Goal: Information Seeking & Learning: Learn about a topic

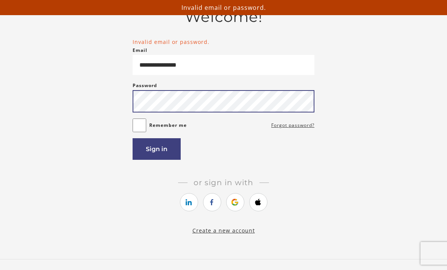
scroll to position [53, 0]
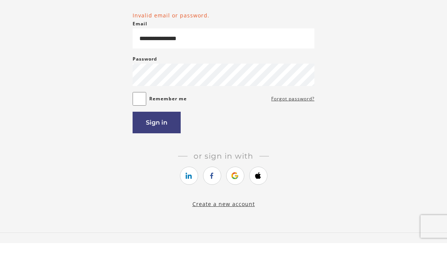
click at [171, 55] on input "**********" at bounding box center [224, 65] width 182 height 20
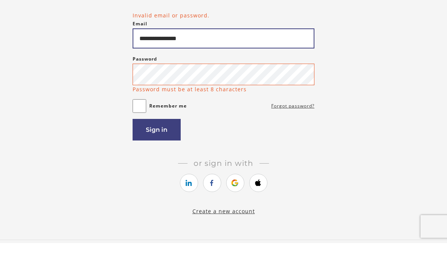
type input "**********"
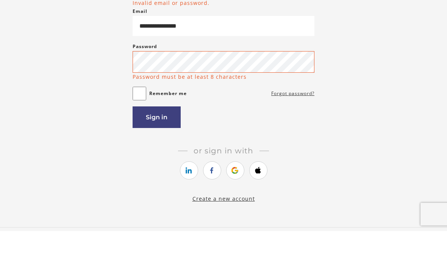
click at [147, 146] on button "Sign in" at bounding box center [157, 157] width 48 height 22
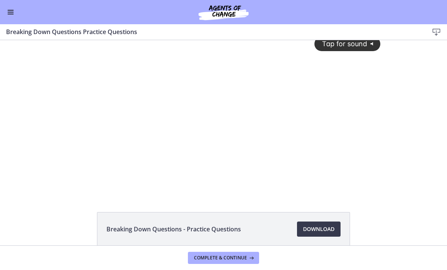
scroll to position [5, 0]
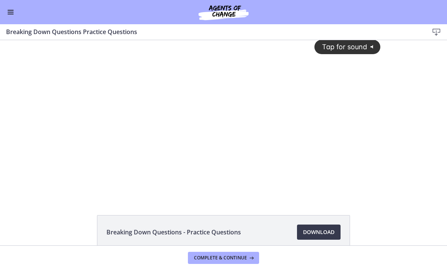
click at [304, 157] on div "Tap for sound @keyframes VOLUME_SMALL_WAVE_FLASH { 0% { opacity: 0; } 33% { opa…" at bounding box center [223, 110] width 323 height 150
click at [229, 111] on div at bounding box center [223, 116] width 323 height 162
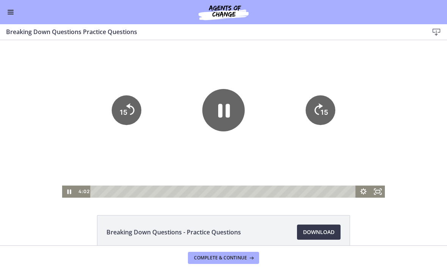
click at [215, 107] on icon "Pause" at bounding box center [223, 110] width 42 height 42
click at [221, 112] on icon "Play Video" at bounding box center [223, 110] width 11 height 15
click at [354, 148] on div at bounding box center [223, 116] width 323 height 162
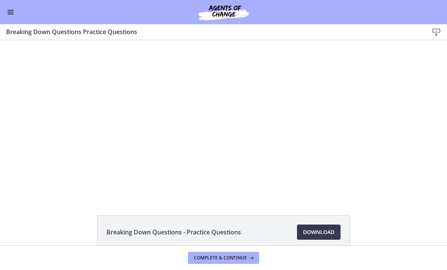
click at [353, 150] on div at bounding box center [223, 116] width 323 height 162
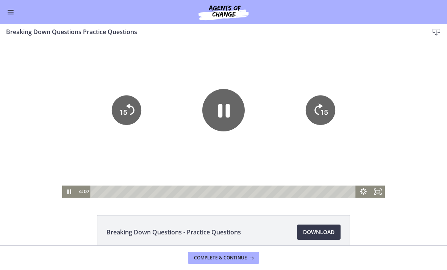
click at [356, 194] on icon "Show settings menu" at bounding box center [363, 192] width 14 height 12
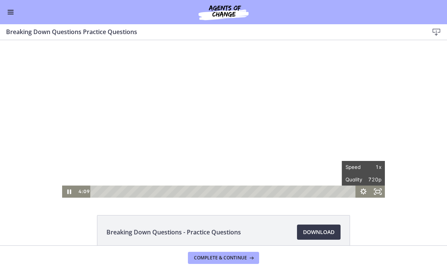
click at [411, 122] on div "Tap for sound @keyframes VOLUME_SMALL_WAVE_FLASH { 0% { opacity: 0; } 33% { opa…" at bounding box center [223, 116] width 447 height 162
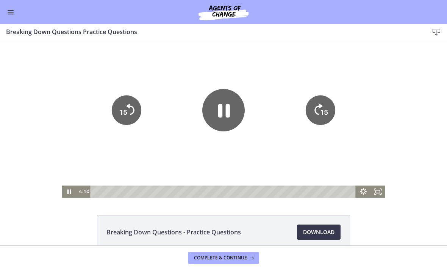
click at [103, 135] on div at bounding box center [223, 116] width 323 height 162
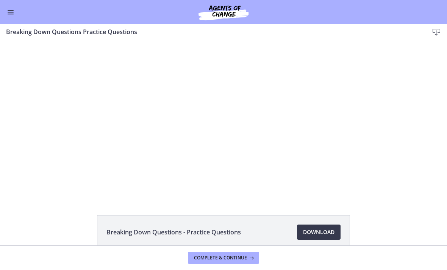
click at [344, 142] on div at bounding box center [223, 116] width 323 height 162
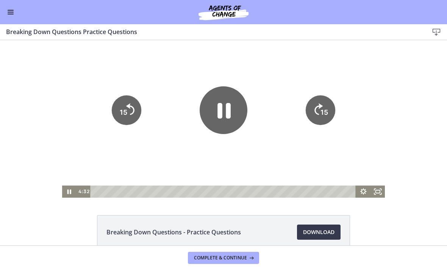
click at [223, 126] on icon "Pause" at bounding box center [224, 110] width 48 height 48
click at [218, 106] on icon "Play Video" at bounding box center [223, 110] width 11 height 15
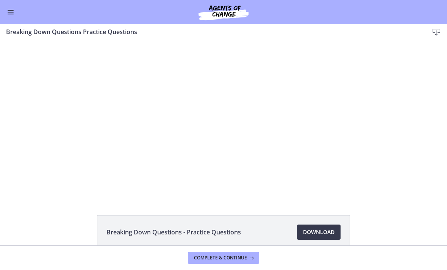
click at [354, 117] on div at bounding box center [223, 116] width 323 height 162
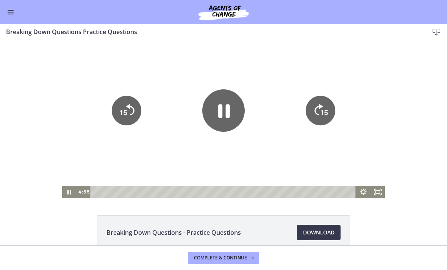
click at [367, 110] on div at bounding box center [223, 117] width 323 height 162
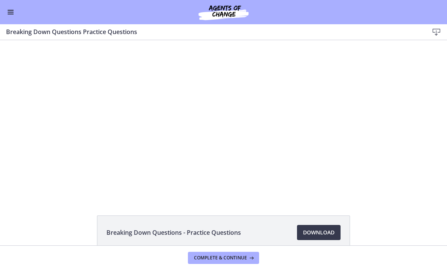
click at [355, 118] on div at bounding box center [223, 117] width 323 height 162
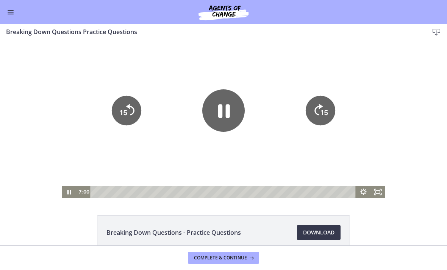
click at [354, 121] on div at bounding box center [223, 117] width 323 height 162
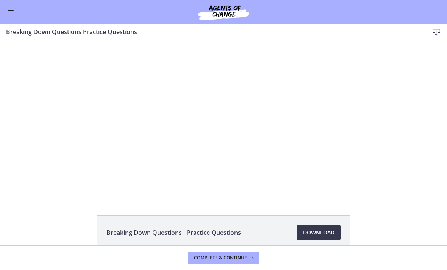
click at [357, 120] on div at bounding box center [223, 117] width 323 height 162
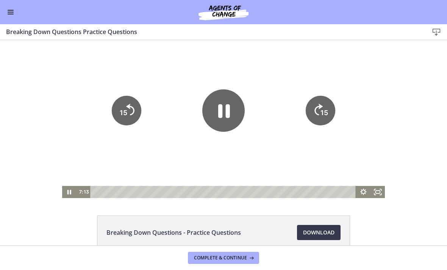
click at [340, 152] on div at bounding box center [223, 117] width 323 height 162
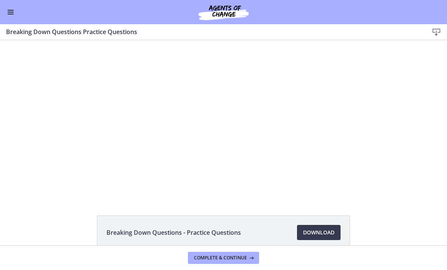
click at [346, 138] on div at bounding box center [223, 117] width 323 height 162
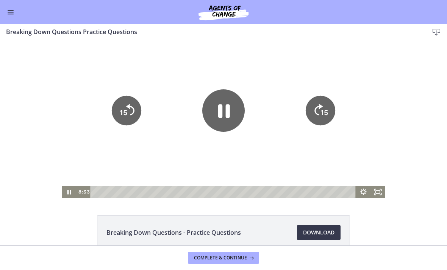
click at [323, 113] on tspan "15" at bounding box center [324, 113] width 8 height 8
click at [328, 113] on tspan "15" at bounding box center [324, 112] width 9 height 9
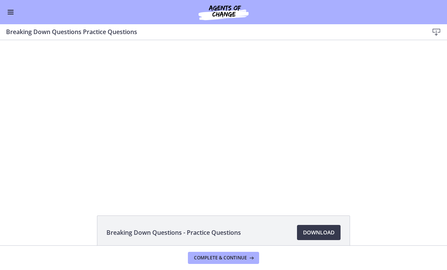
click at [324, 151] on div at bounding box center [223, 117] width 323 height 162
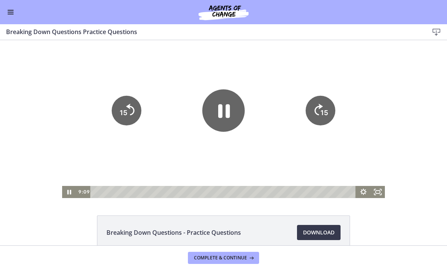
click at [225, 111] on icon "Pause" at bounding box center [223, 110] width 42 height 42
click at [214, 117] on icon "Play Video" at bounding box center [223, 110] width 42 height 42
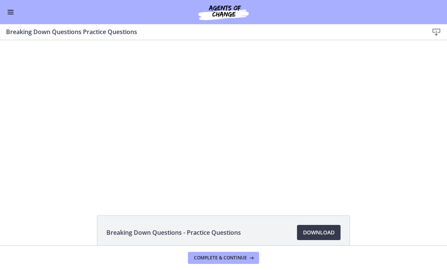
click at [316, 155] on div at bounding box center [223, 117] width 323 height 162
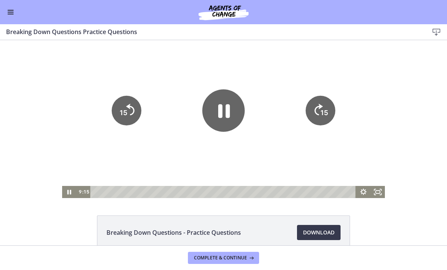
click at [322, 116] on tspan "15" at bounding box center [324, 113] width 8 height 8
click at [324, 108] on icon "15" at bounding box center [321, 111] width 30 height 30
click at [320, 112] on icon "15" at bounding box center [320, 110] width 33 height 33
click at [325, 101] on icon "15" at bounding box center [321, 111] width 30 height 30
click at [322, 105] on icon "15" at bounding box center [321, 111] width 30 height 30
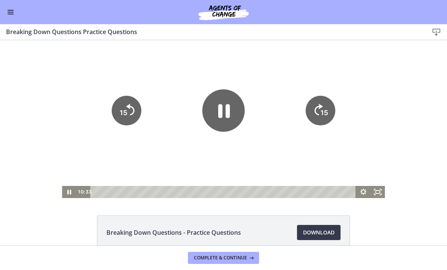
click at [322, 112] on tspan "15" at bounding box center [324, 113] width 8 height 8
click at [326, 103] on icon "15" at bounding box center [321, 111] width 30 height 30
click at [215, 123] on icon "Pause" at bounding box center [223, 110] width 42 height 42
click at [215, 110] on icon "Play Video" at bounding box center [223, 110] width 42 height 42
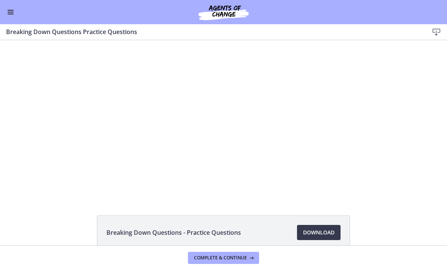
click at [319, 108] on div at bounding box center [223, 117] width 323 height 162
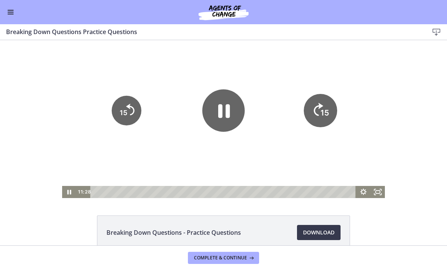
click at [326, 113] on tspan "15" at bounding box center [324, 112] width 9 height 9
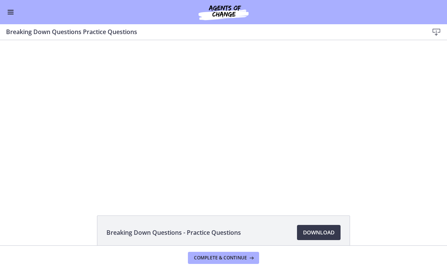
click at [335, 97] on div at bounding box center [223, 117] width 323 height 162
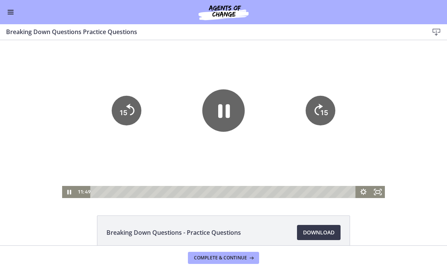
click at [357, 77] on div at bounding box center [223, 117] width 323 height 162
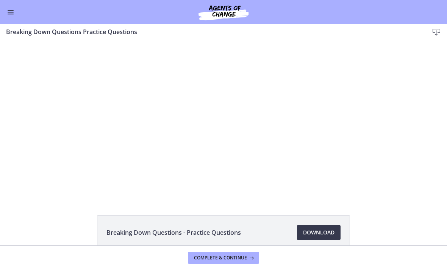
click at [336, 101] on div at bounding box center [223, 117] width 323 height 162
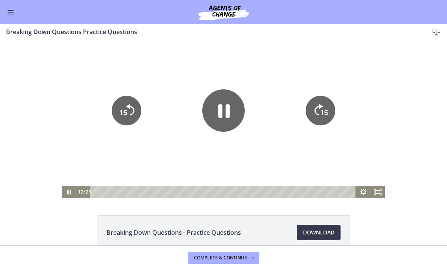
click at [354, 78] on div at bounding box center [223, 117] width 323 height 162
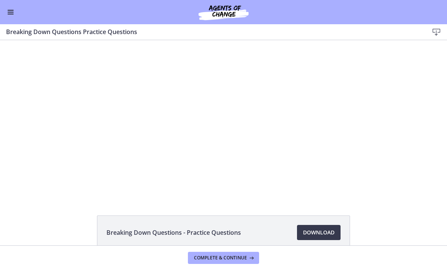
click at [348, 88] on div at bounding box center [223, 117] width 323 height 162
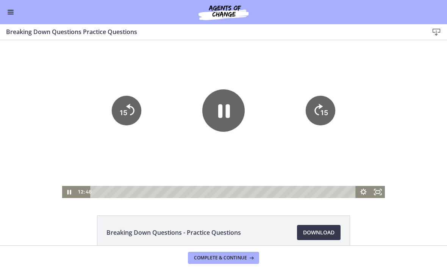
click at [353, 81] on div at bounding box center [223, 117] width 323 height 162
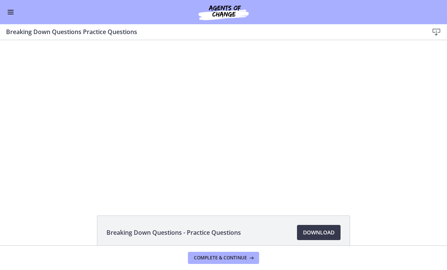
click at [348, 89] on div at bounding box center [223, 117] width 323 height 162
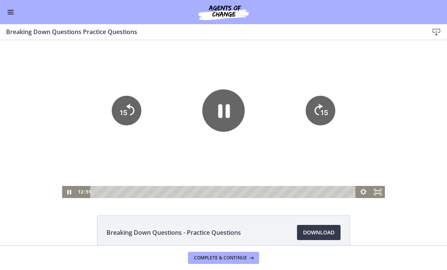
click at [360, 78] on div at bounding box center [223, 117] width 323 height 162
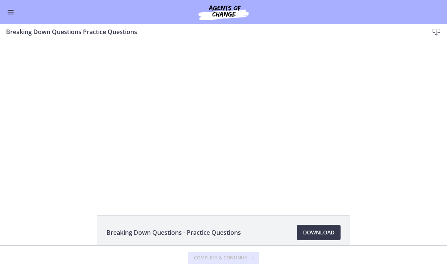
click at [354, 133] on div at bounding box center [223, 117] width 323 height 162
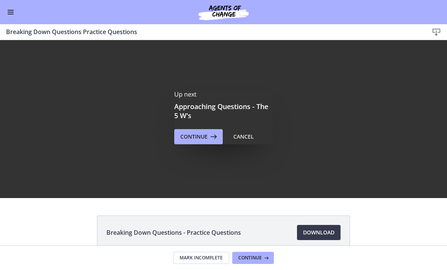
scroll to position [0, 0]
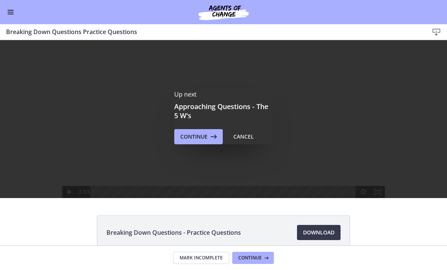
click at [198, 142] on button "Continue" at bounding box center [198, 136] width 48 height 15
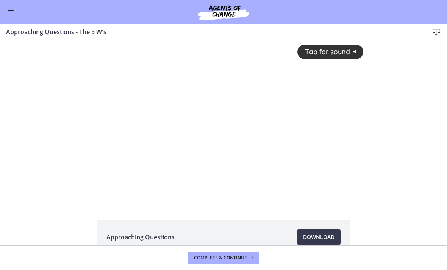
click at [253, 105] on div "Tap for sound @keyframes VOLUME_SMALL_WAVE_FLASH { 0% { opacity: 0; } 33% { opa…" at bounding box center [223, 115] width 289 height 150
click at [336, 111] on div at bounding box center [223, 121] width 289 height 162
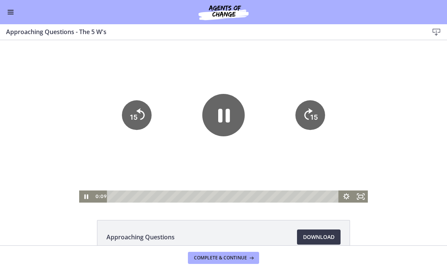
click at [356, 84] on div at bounding box center [223, 121] width 289 height 162
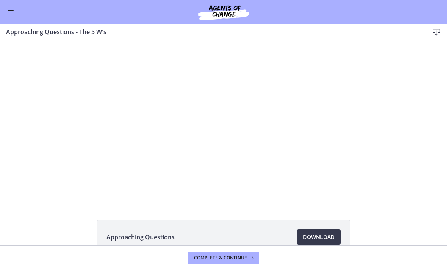
click at [324, 102] on div at bounding box center [223, 121] width 289 height 162
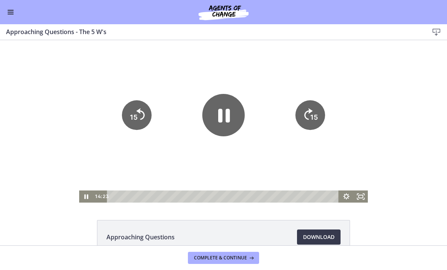
click at [344, 159] on div at bounding box center [223, 121] width 289 height 162
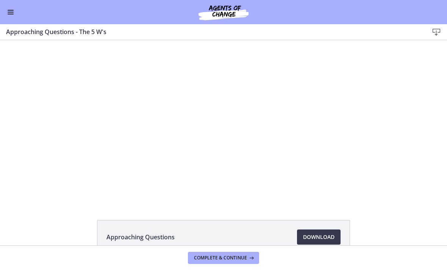
click at [327, 100] on div at bounding box center [223, 121] width 289 height 162
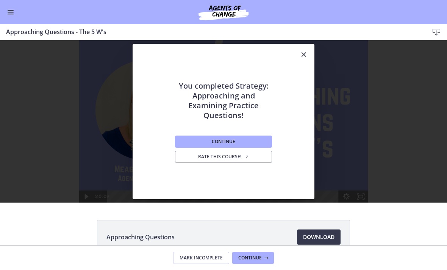
click at [254, 145] on button "Continue" at bounding box center [223, 142] width 97 height 12
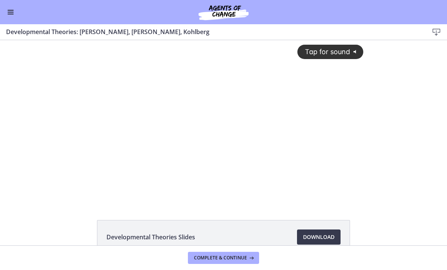
click at [260, 83] on div "Tap for sound @keyframes VOLUME_SMALL_WAVE_FLASH { 0% { opacity: 0; } 33% { opa…" at bounding box center [223, 115] width 289 height 150
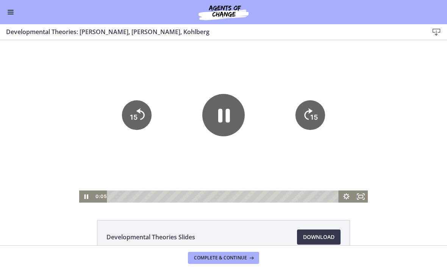
click at [210, 115] on icon "Pause" at bounding box center [223, 115] width 42 height 42
